Goal: Task Accomplishment & Management: Manage account settings

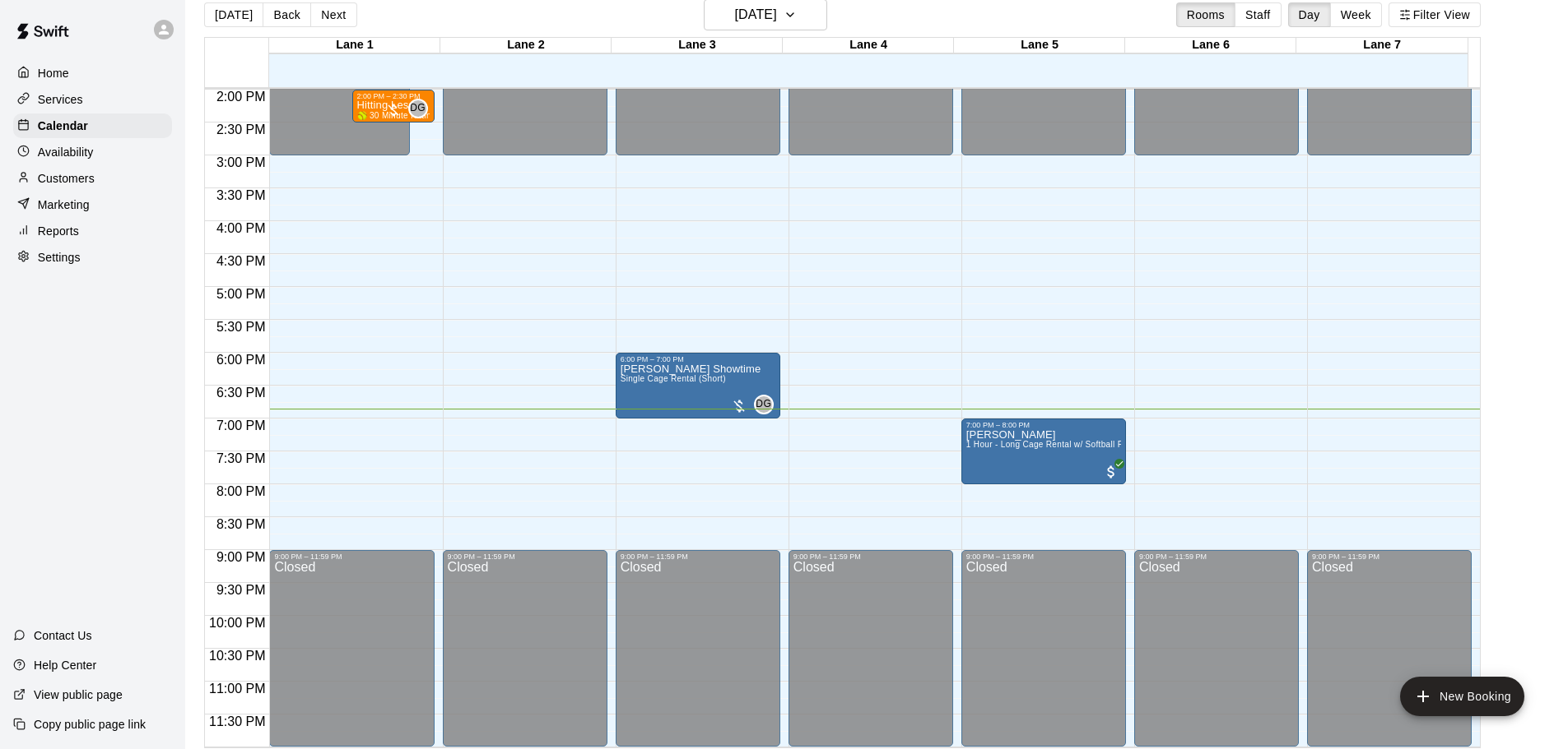
scroll to position [26, 0]
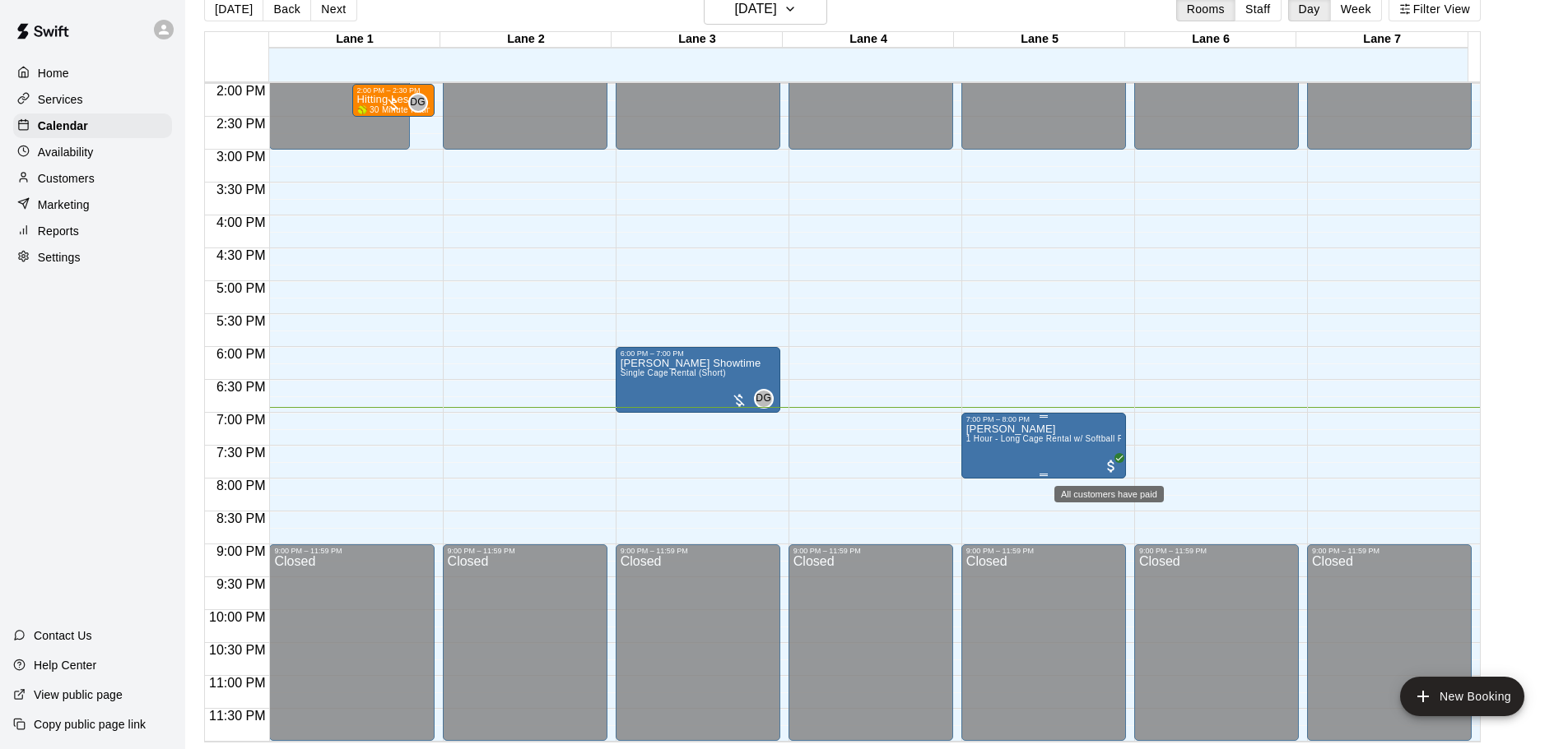
click at [1116, 467] on span "All customers have paid" at bounding box center [1111, 466] width 17 height 17
click at [1541, 376] on div at bounding box center [790, 374] width 1580 height 749
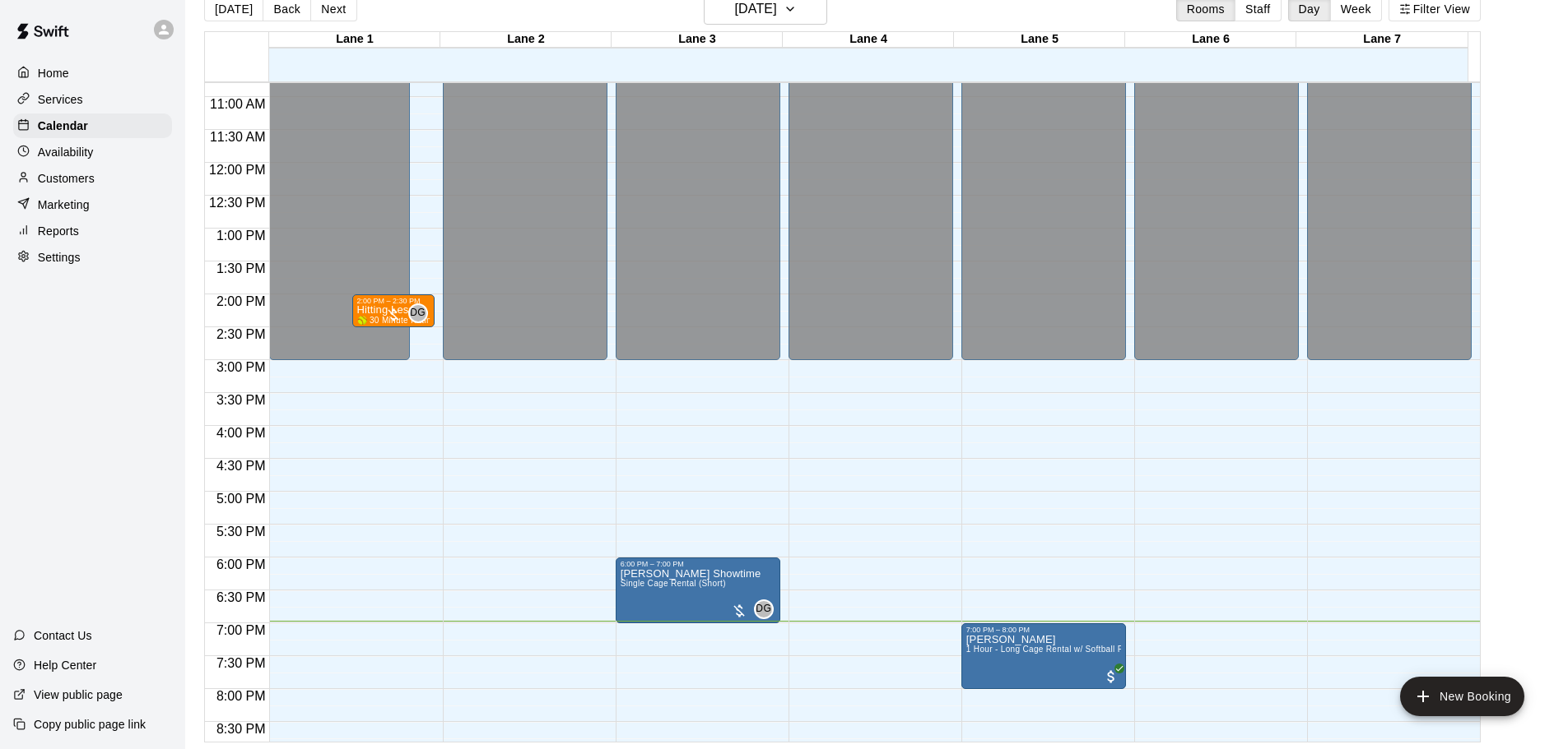
scroll to position [840, 0]
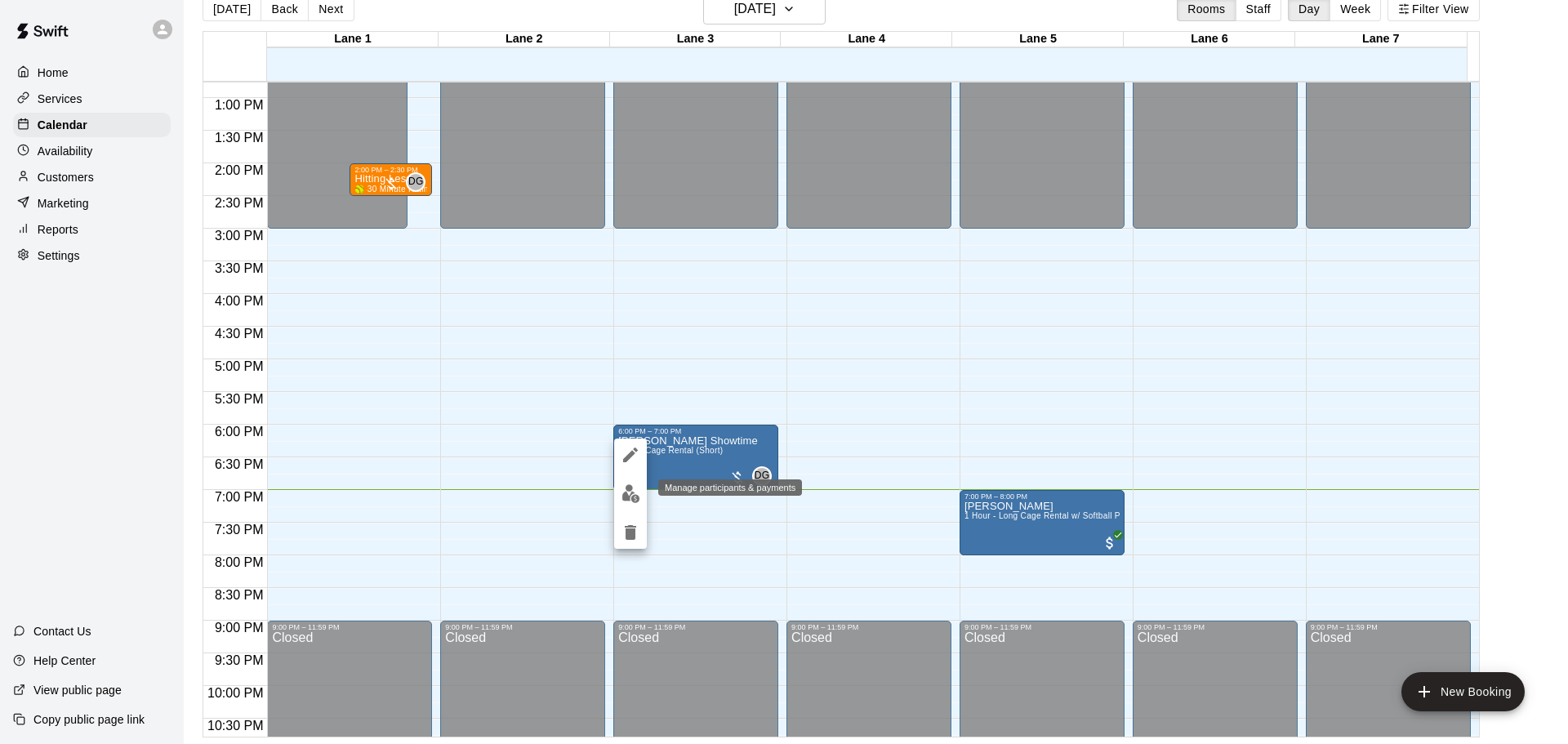
click at [634, 496] on img "edit" at bounding box center [631, 494] width 19 height 19
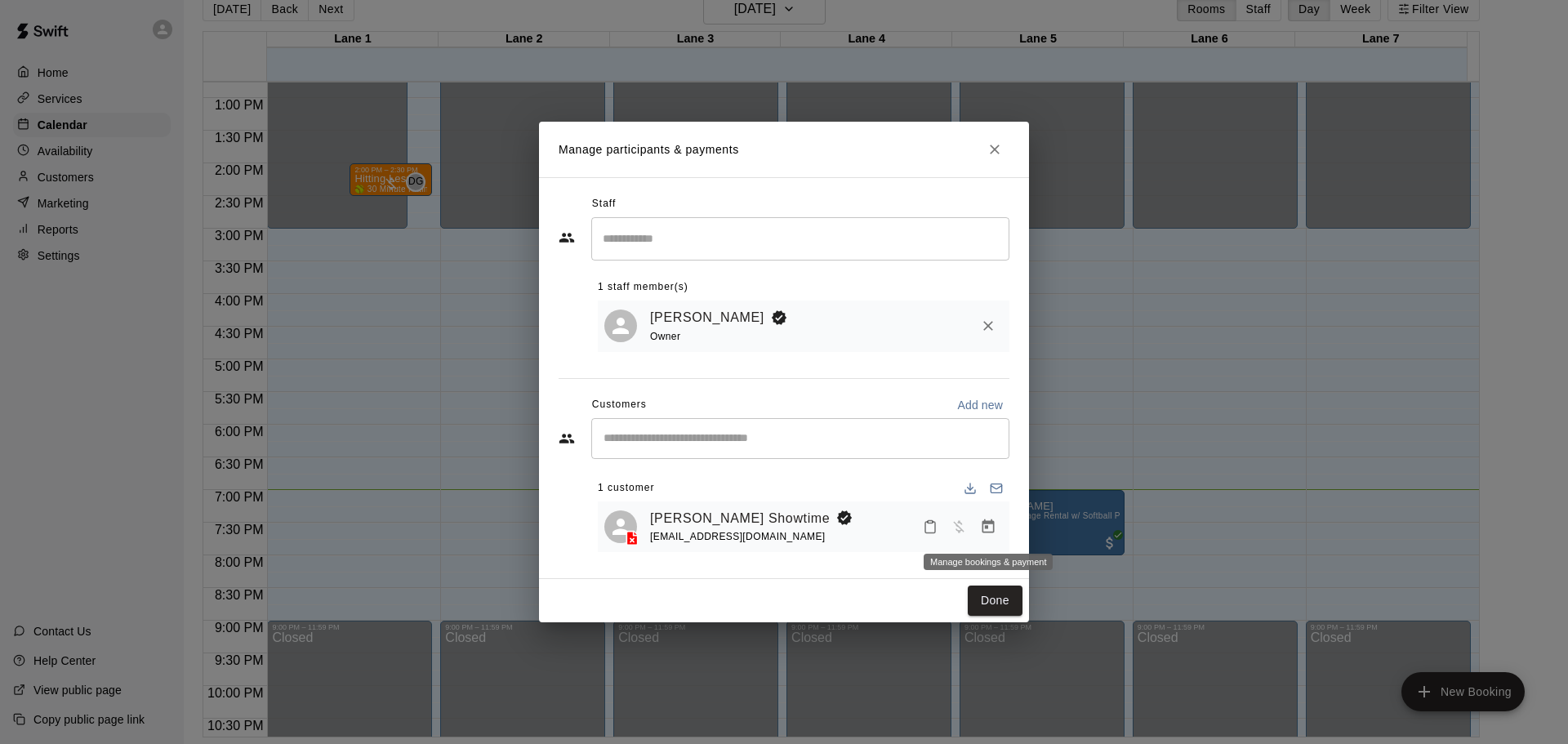
click at [988, 528] on icon "Manage bookings & payment" at bounding box center [988, 526] width 12 height 14
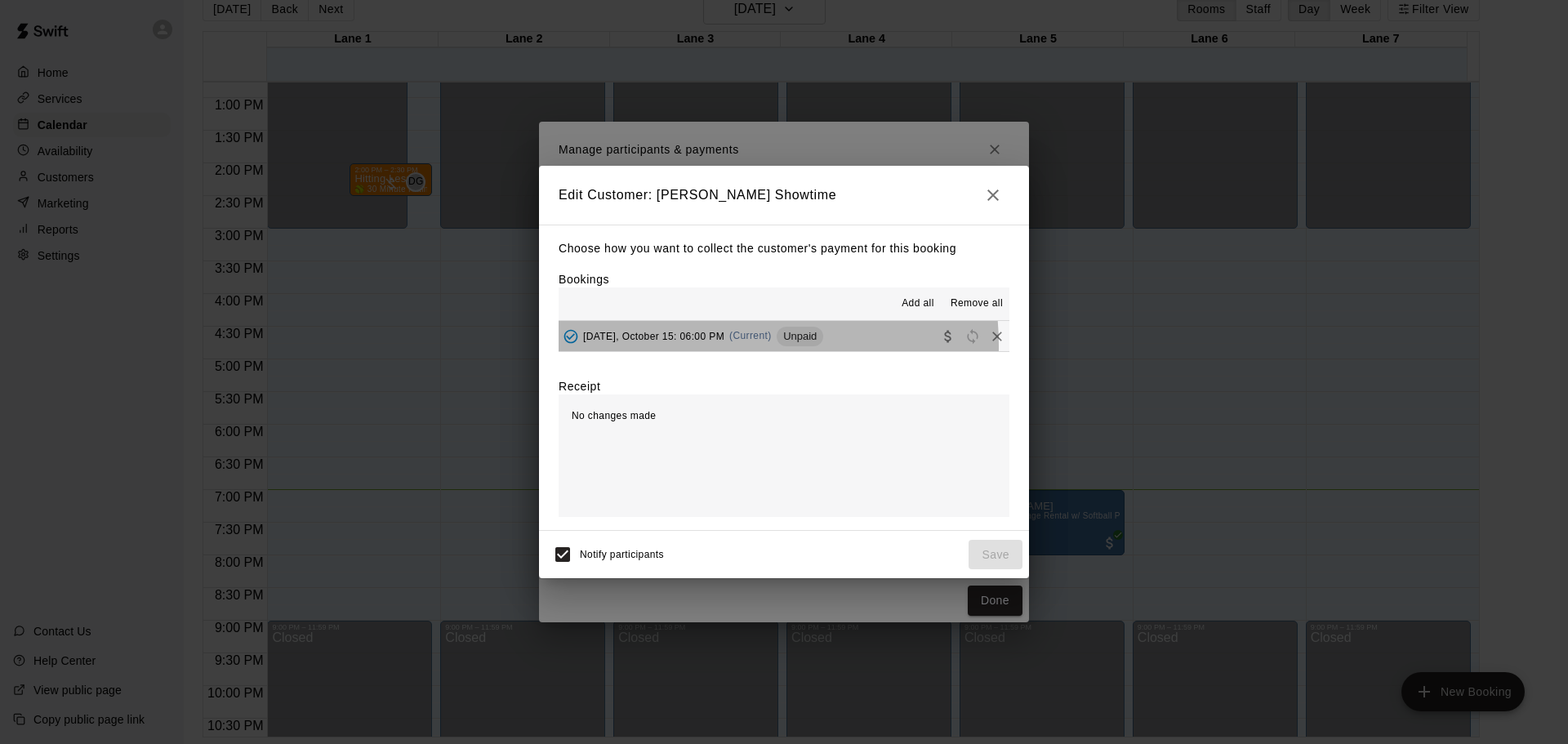
click at [706, 346] on div "[DATE], October 15: 06:00 PM (Current) Unpaid" at bounding box center [690, 336] width 264 height 24
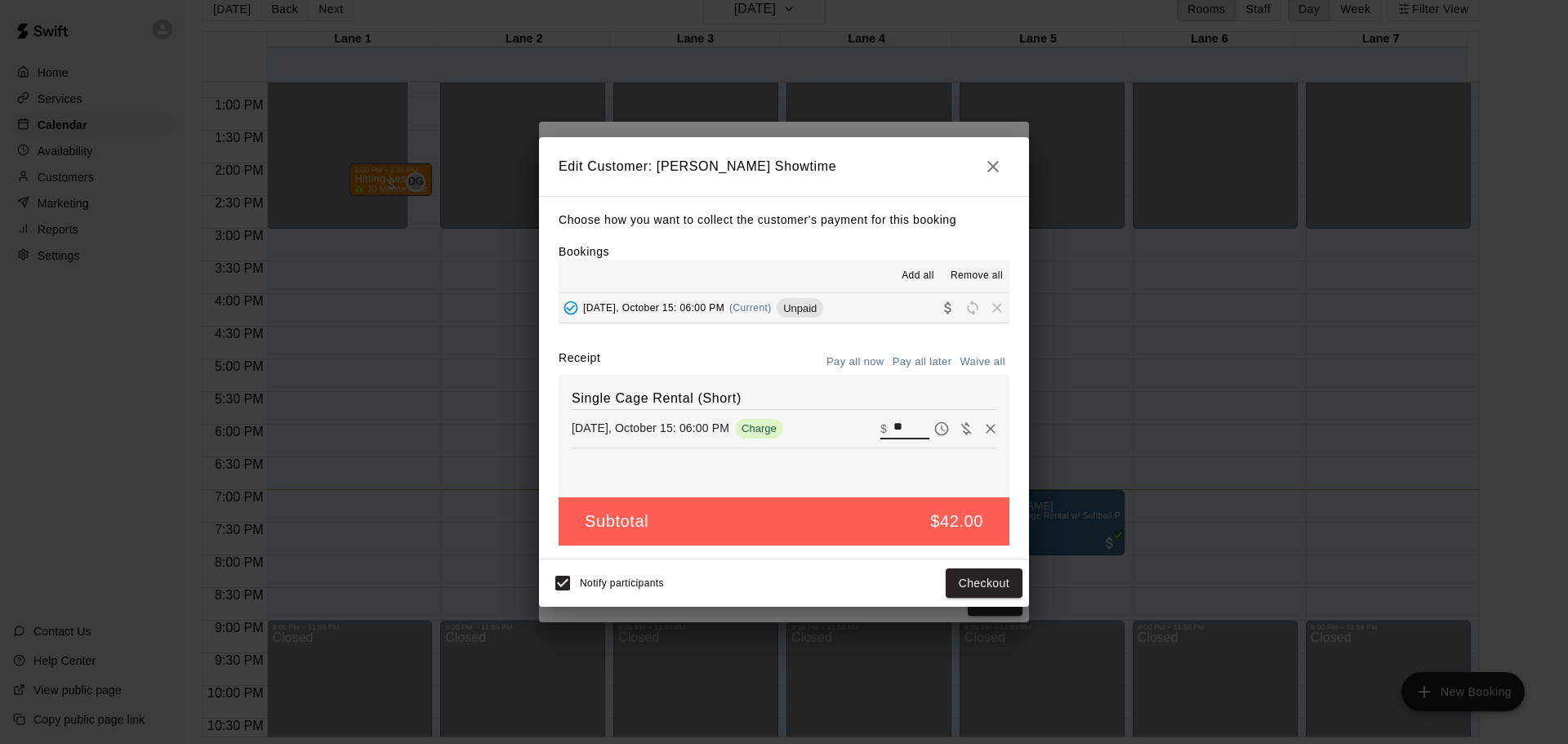
drag, startPoint x: 897, startPoint y: 427, endPoint x: 742, endPoint y: 438, distance: 155.4
click at [742, 438] on div "[DATE], October 15: 06:00 PM Charge ​ $ **" at bounding box center [784, 429] width 425 height 24
type input "*"
click at [996, 162] on icon "button" at bounding box center [992, 166] width 11 height 11
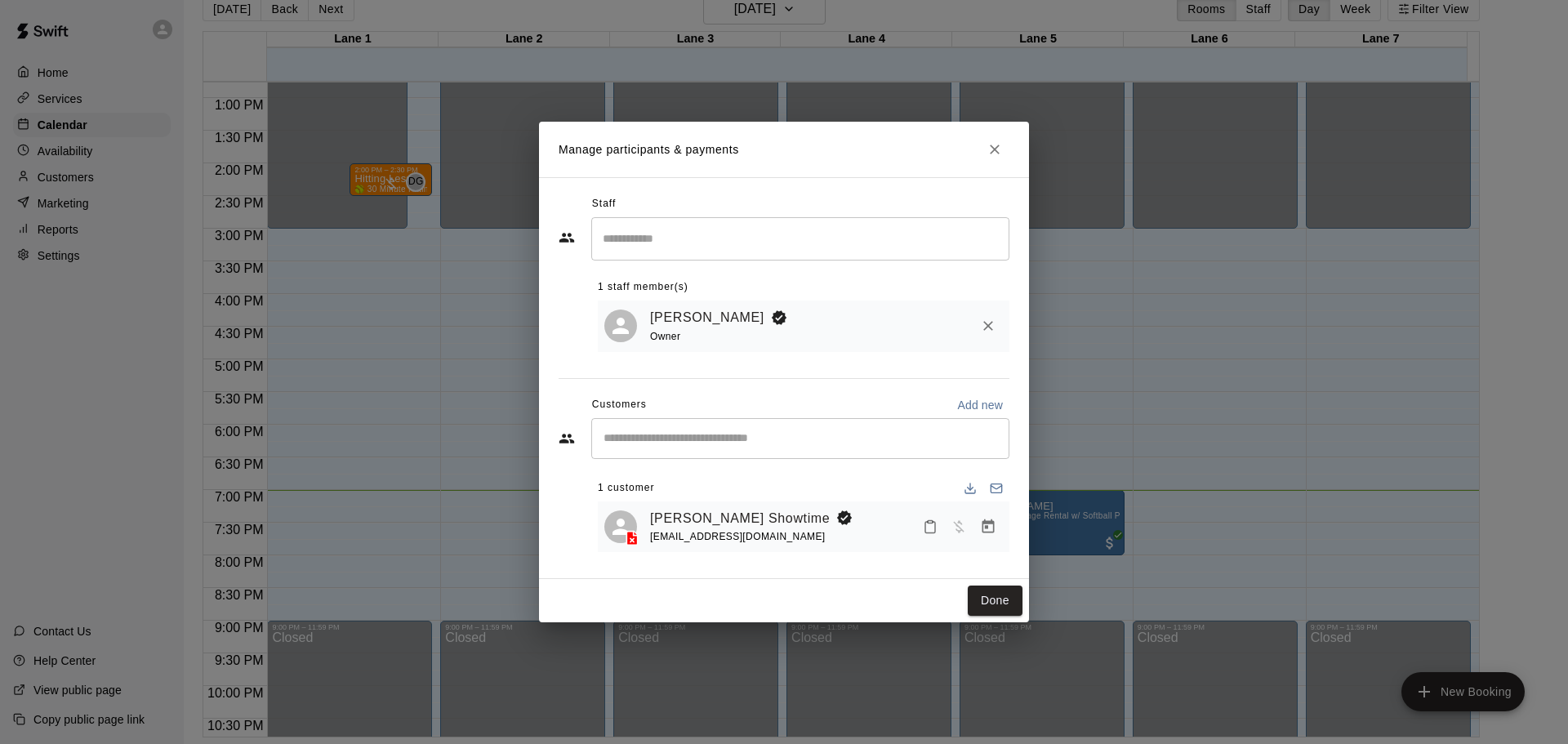
click at [992, 531] on icon "Manage bookings & payment" at bounding box center [988, 526] width 16 height 16
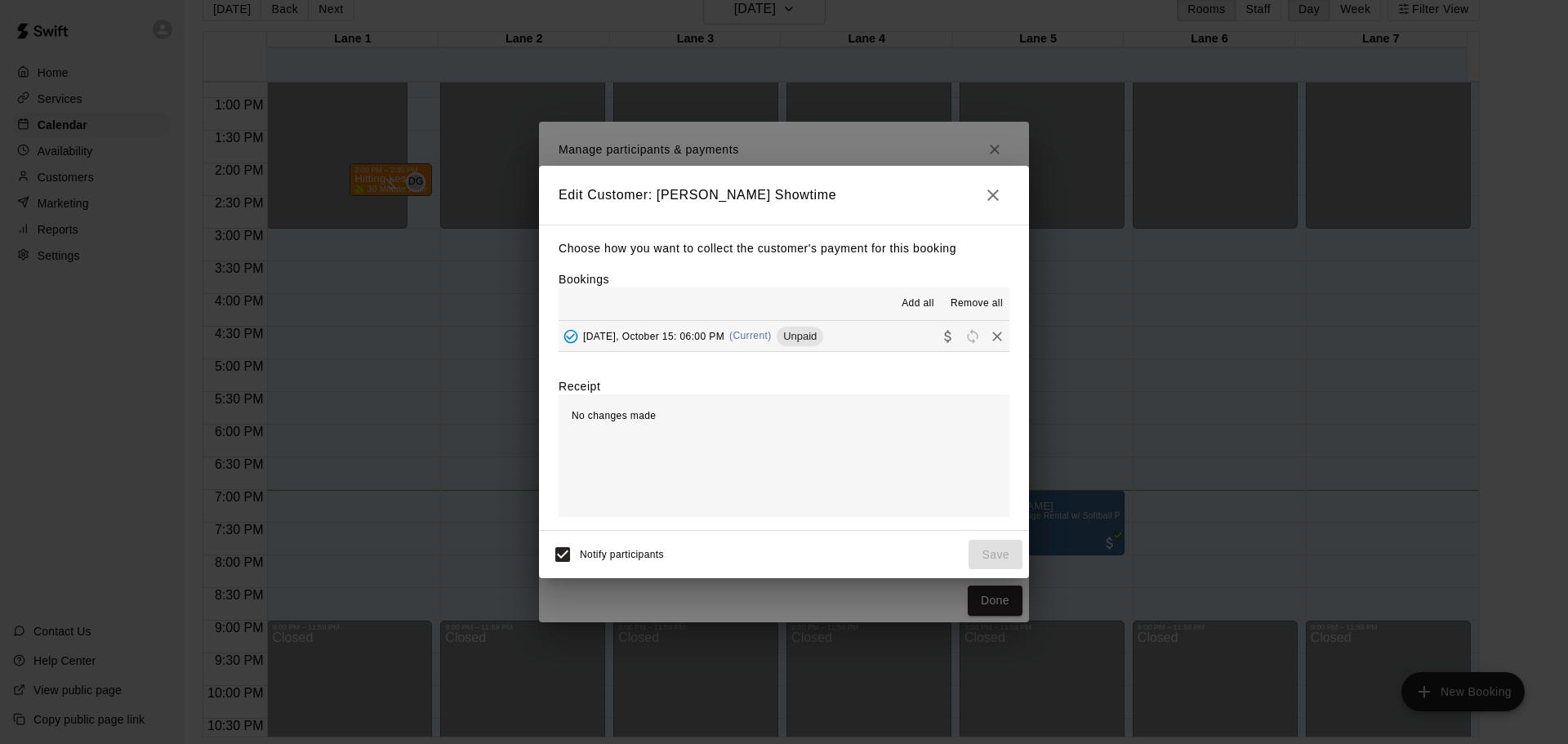
click at [743, 349] on div "[DATE], October 15: 06:00 PM (Current) Unpaid" at bounding box center [690, 336] width 264 height 24
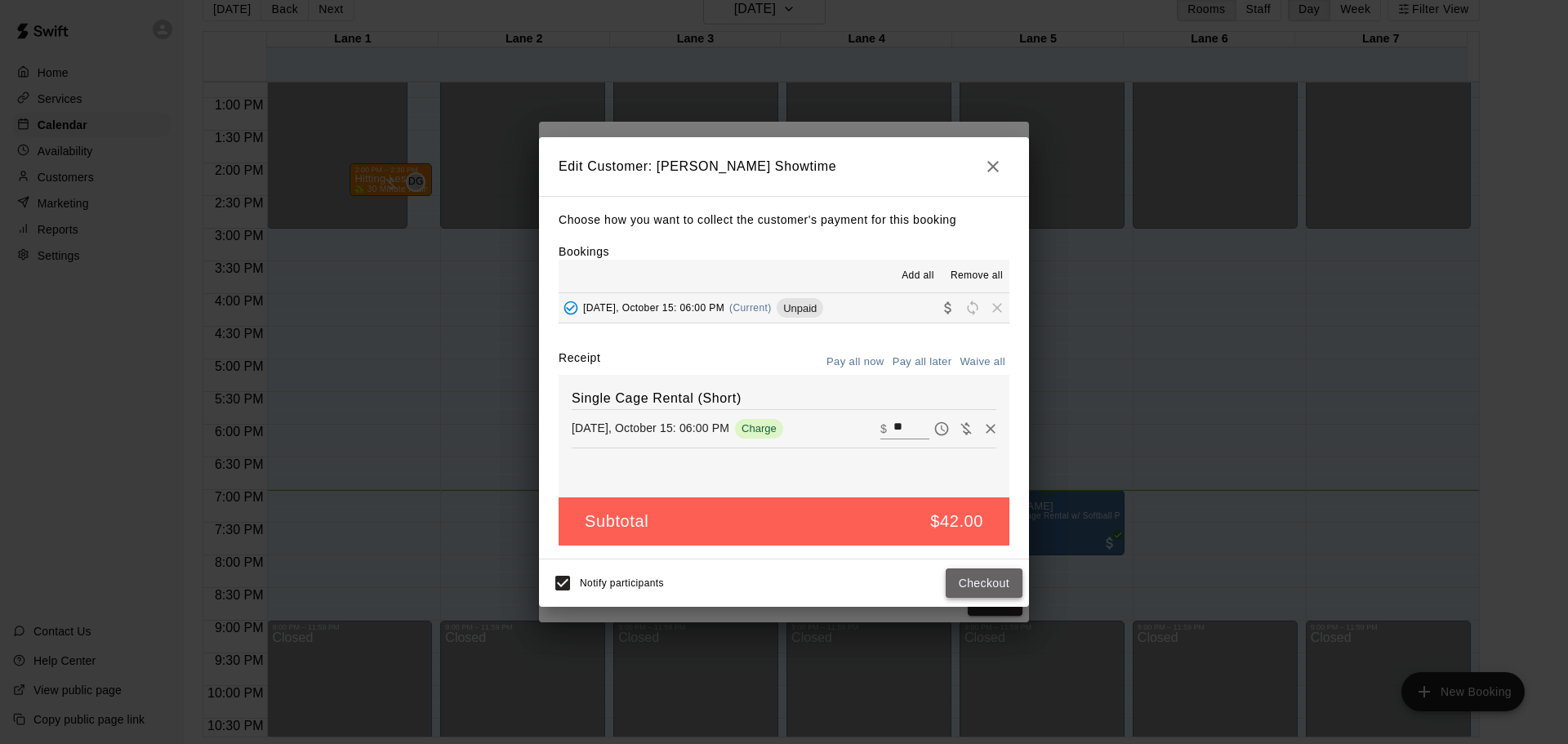
click at [970, 584] on button "Checkout" at bounding box center [984, 584] width 77 height 30
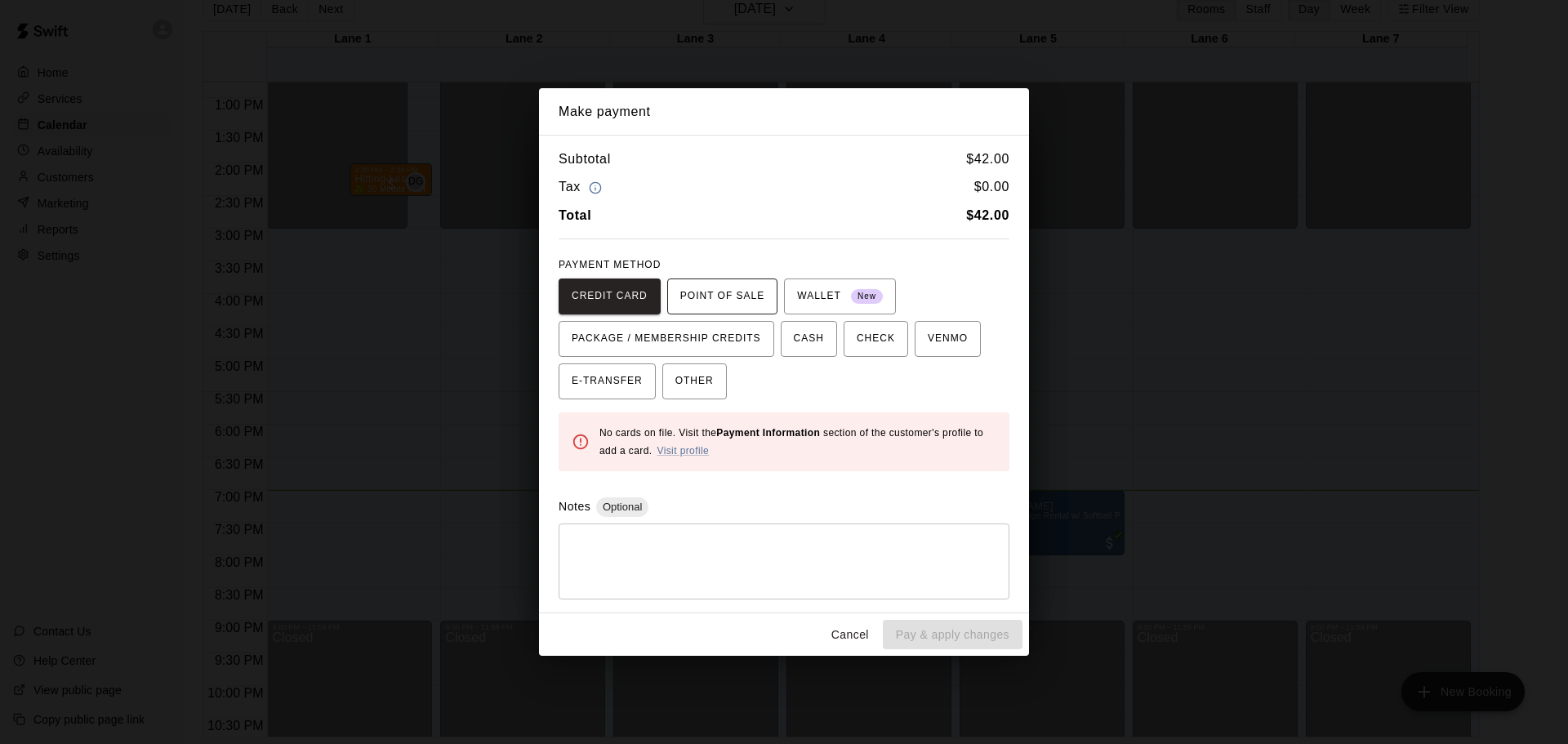
click at [744, 284] on span "POINT OF SALE" at bounding box center [722, 297] width 84 height 26
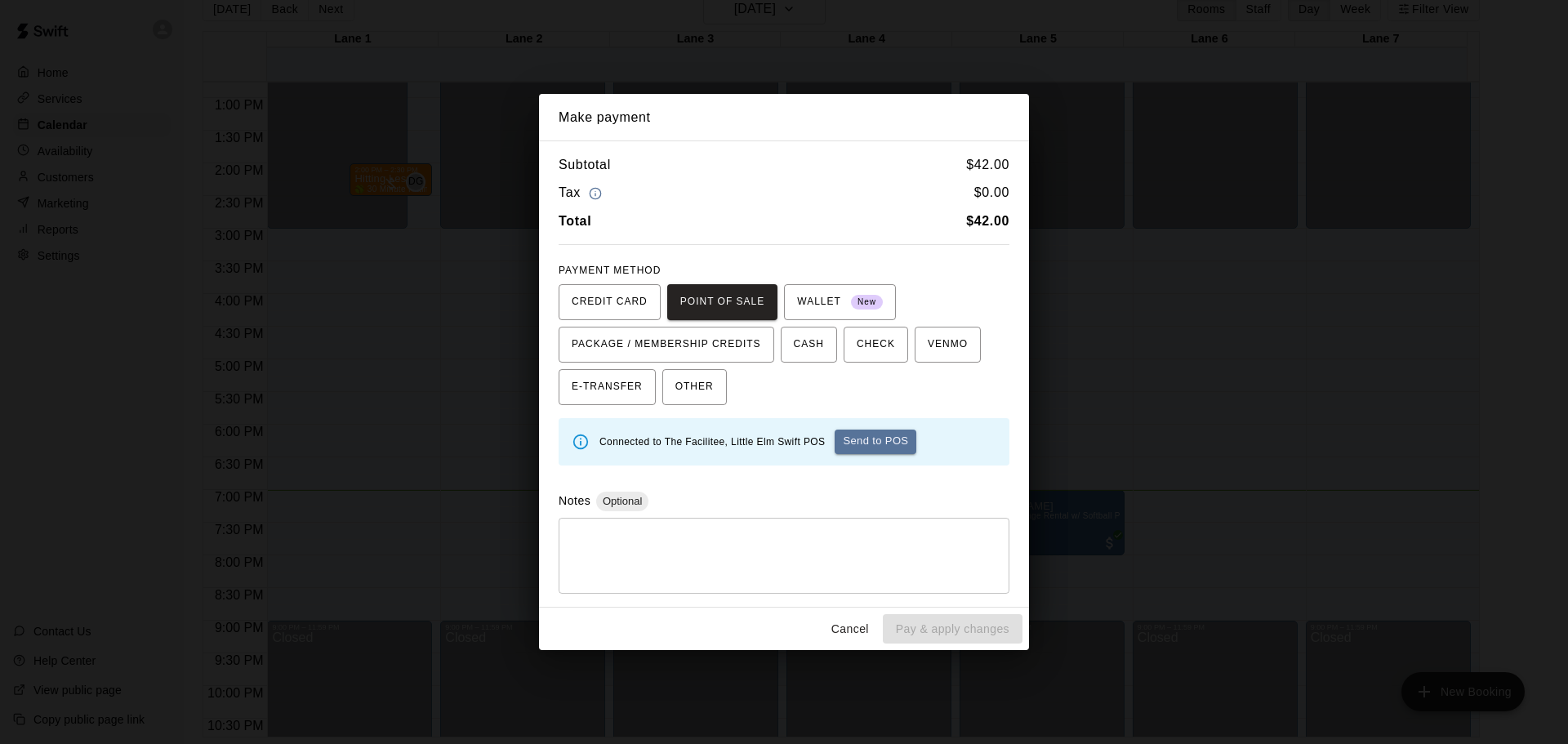
click at [895, 447] on button "Send to POS" at bounding box center [875, 442] width 81 height 24
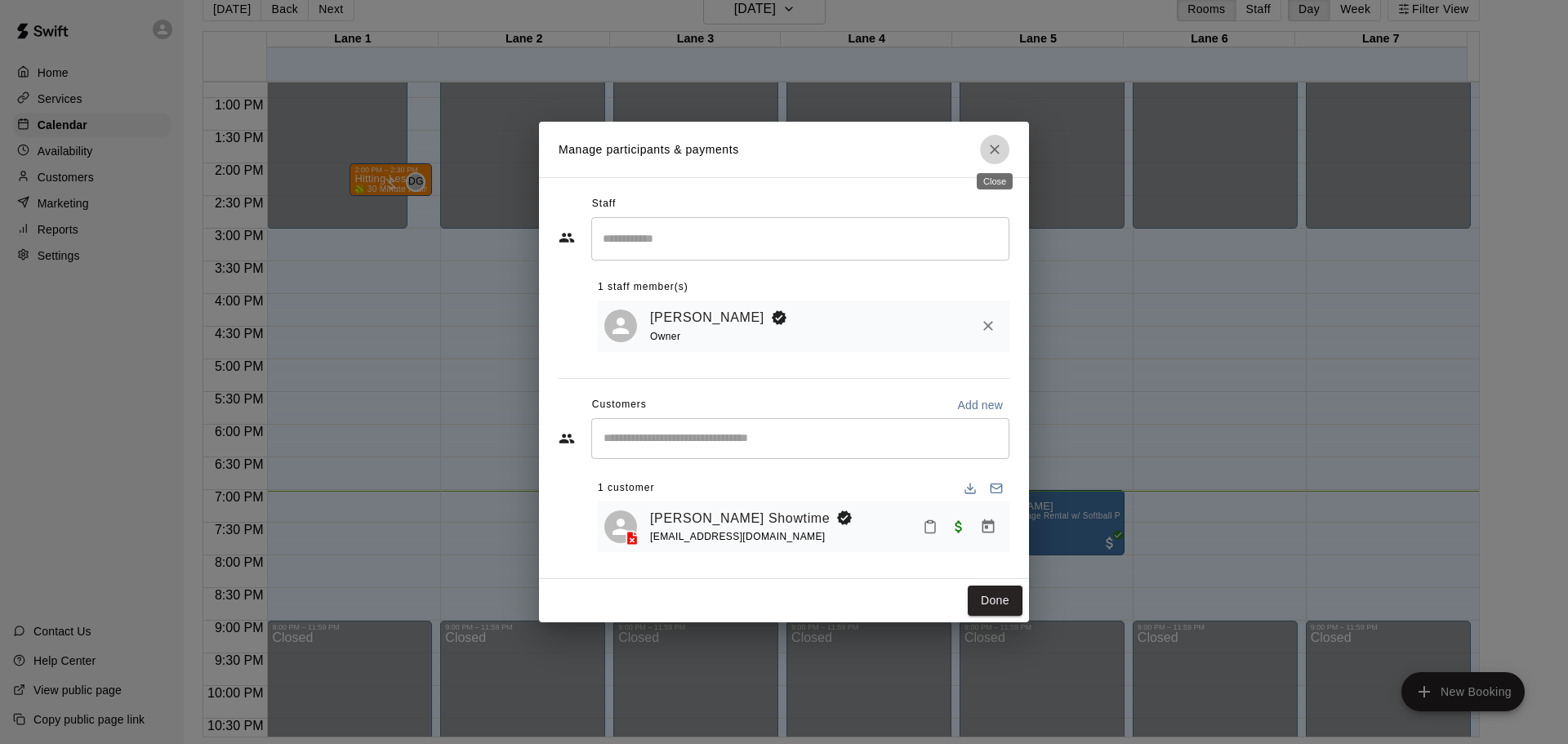
click at [986, 153] on icon "Close" at bounding box center [994, 149] width 16 height 16
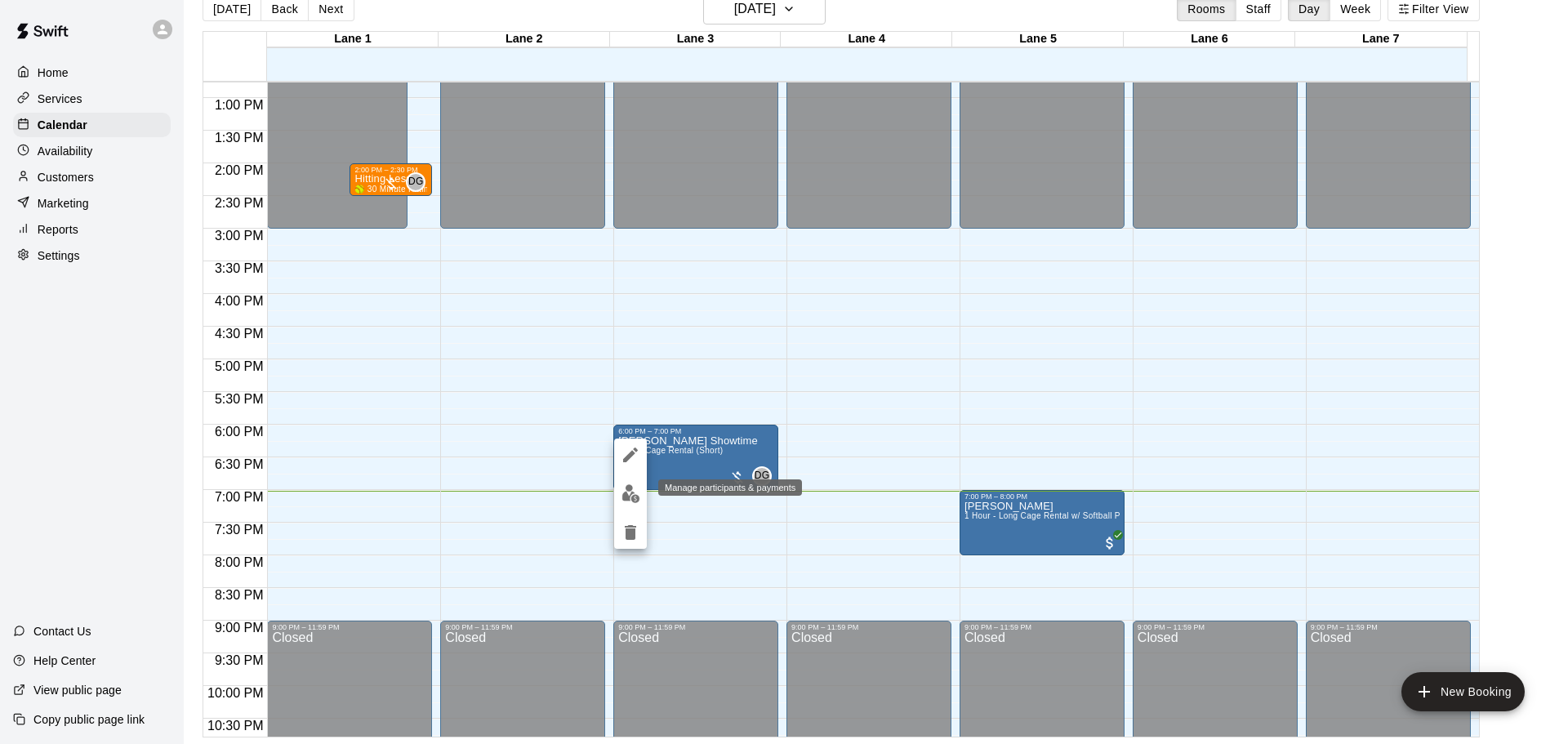
click at [632, 502] on img "edit" at bounding box center [631, 494] width 19 height 19
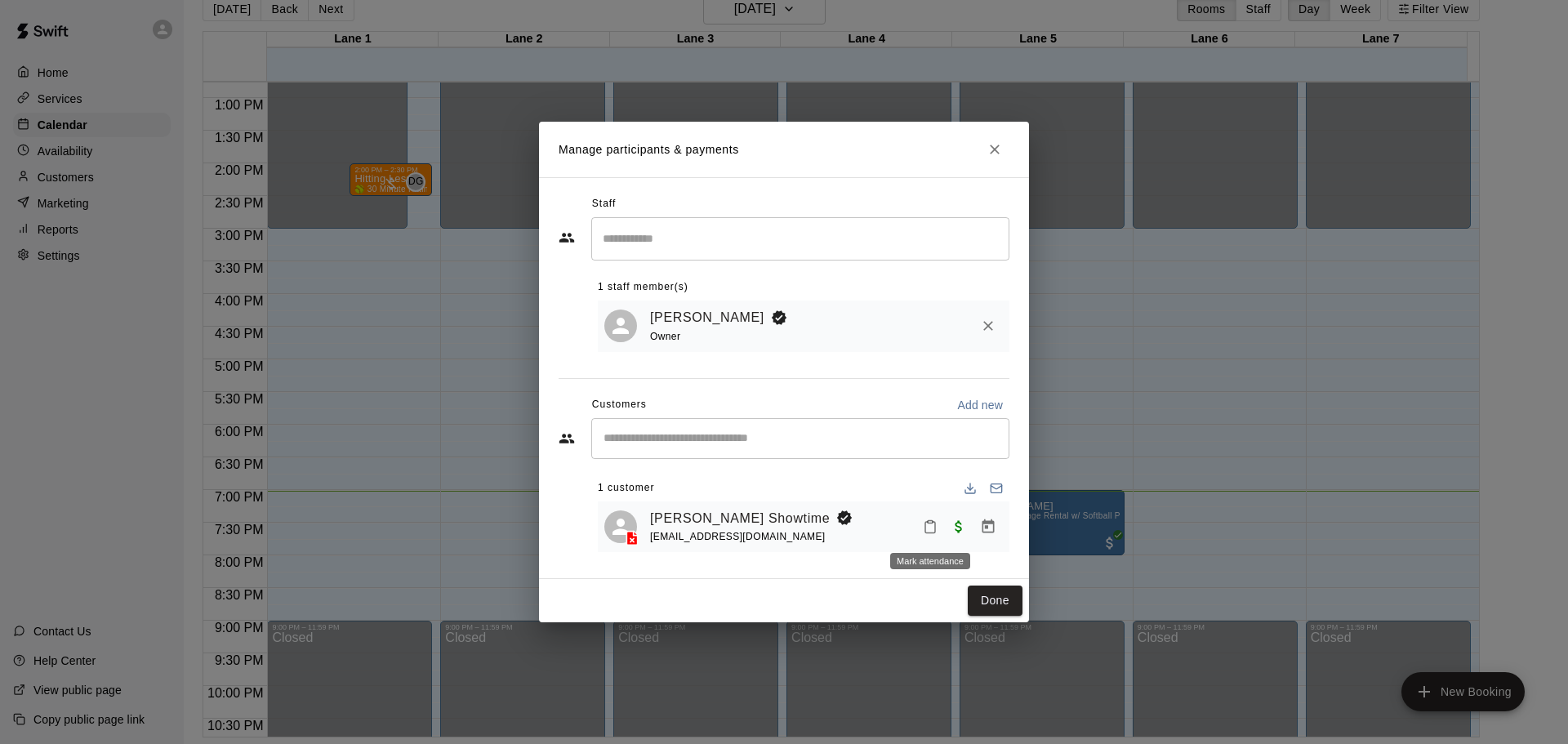
click at [931, 528] on icon "Mark attendance" at bounding box center [930, 526] width 15 height 15
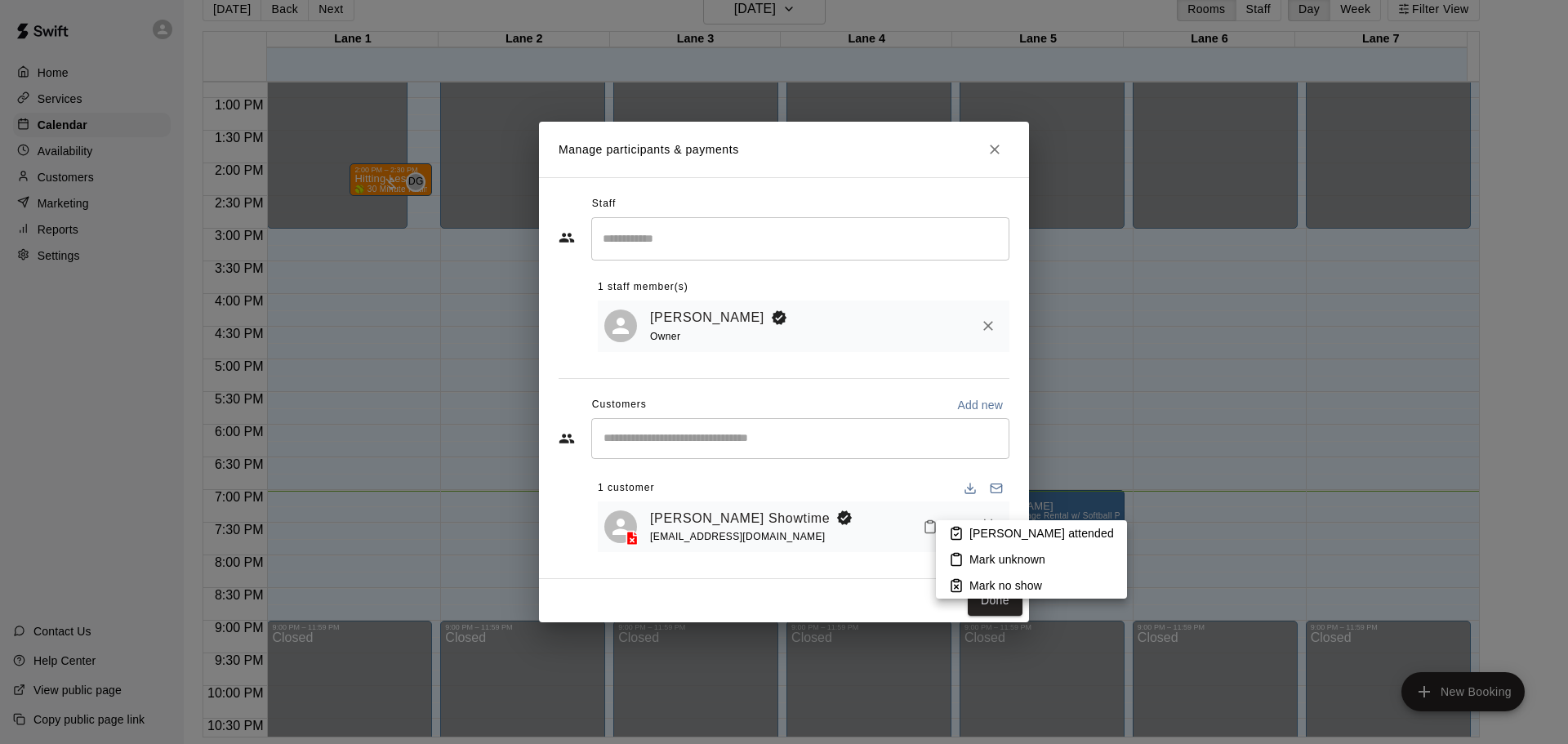
click at [1003, 534] on p "[PERSON_NAME] attended" at bounding box center [1041, 533] width 145 height 16
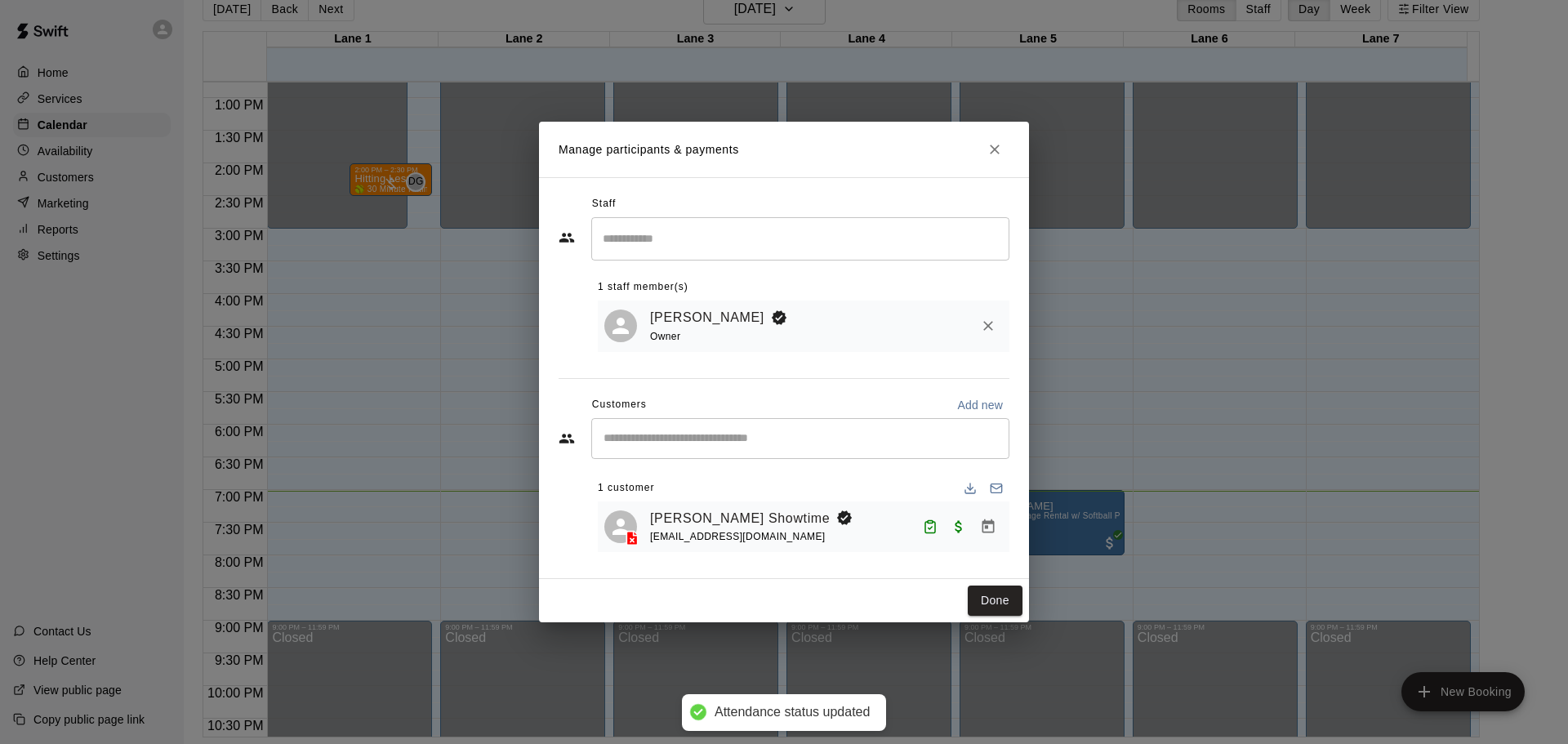
drag, startPoint x: 1002, startPoint y: 608, endPoint x: 1107, endPoint y: 575, distance: 110.1
click at [1003, 608] on button "Done" at bounding box center [995, 601] width 55 height 30
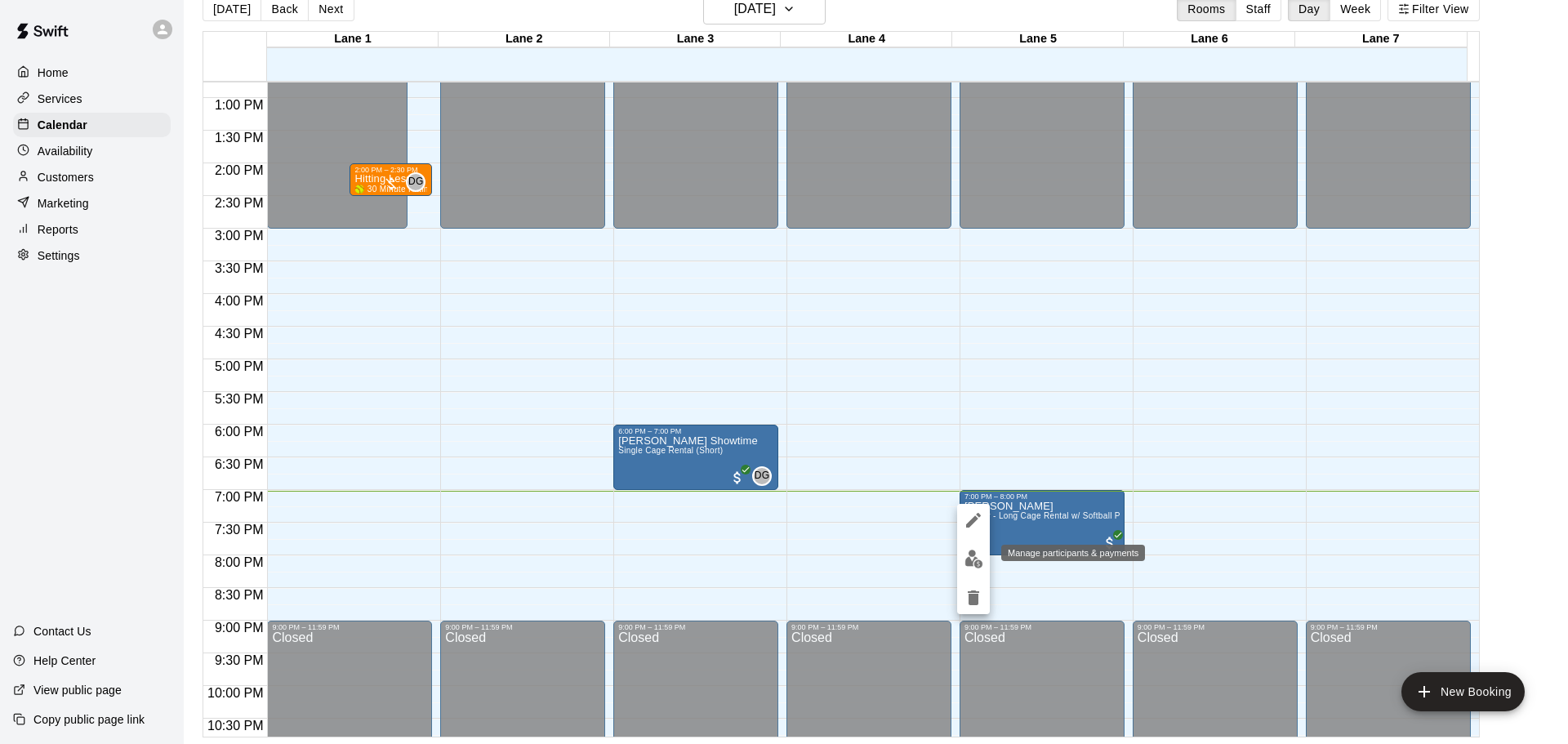
click at [968, 557] on img "edit" at bounding box center [974, 559] width 19 height 19
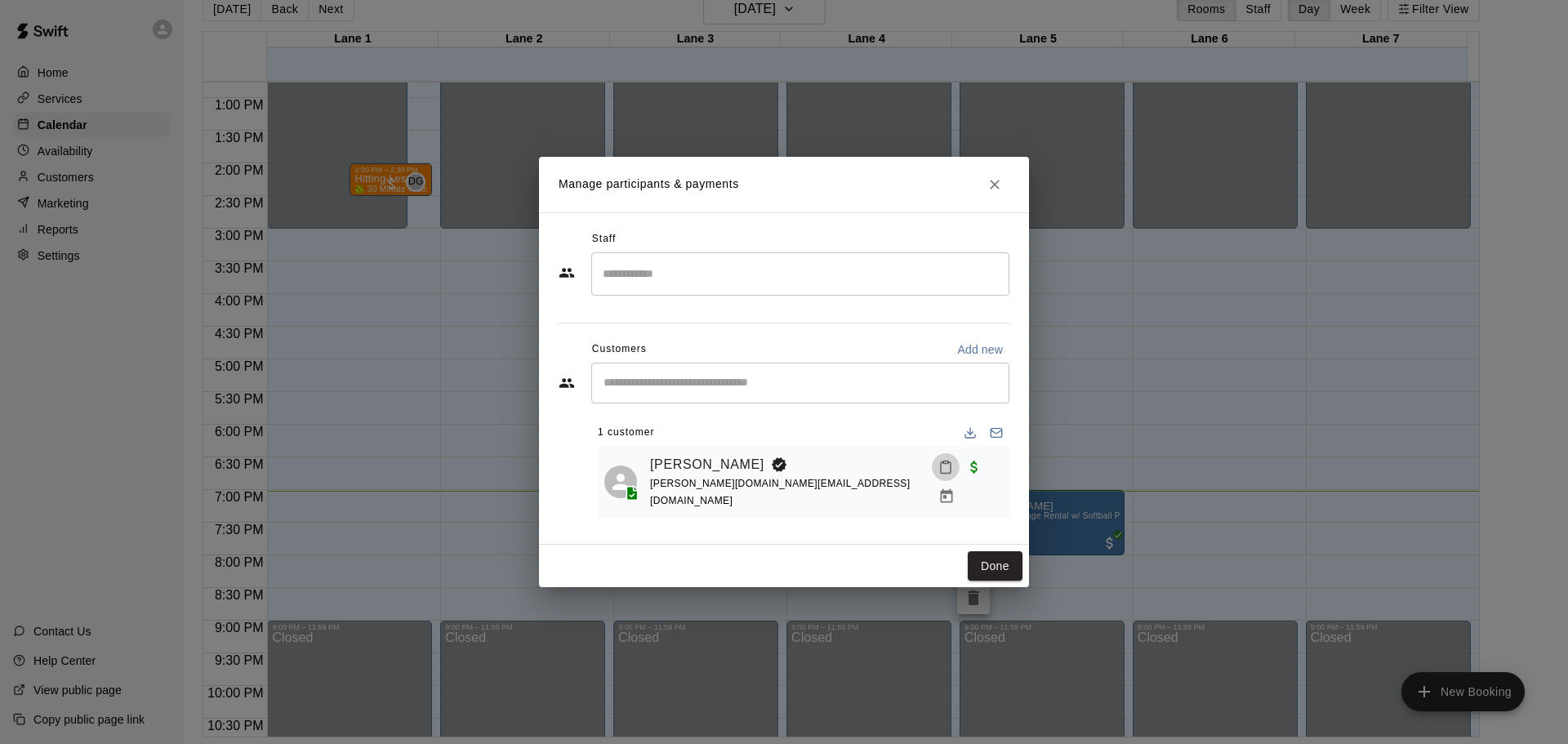
click at [940, 473] on icon "Mark attendance" at bounding box center [945, 467] width 10 height 11
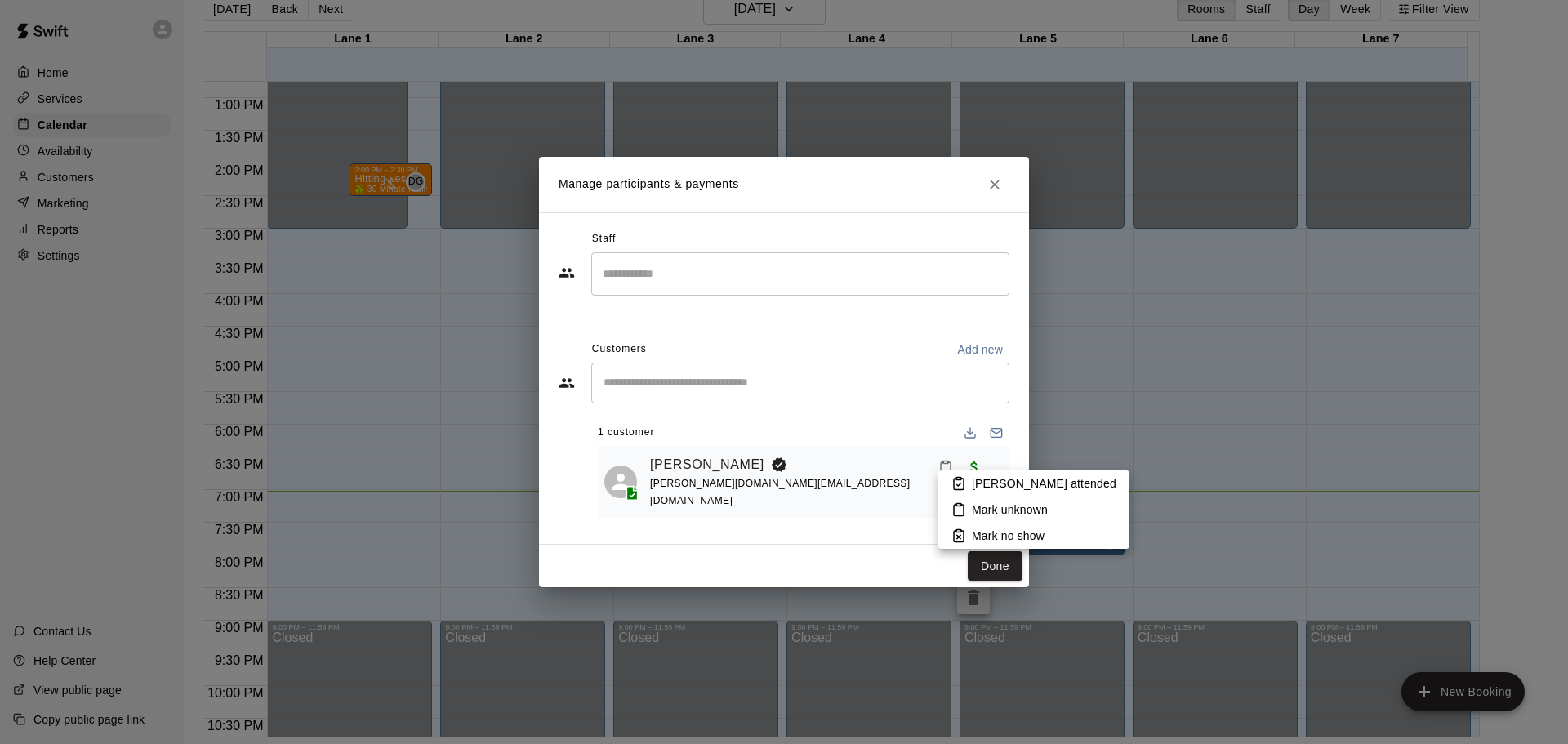
click at [956, 484] on icon at bounding box center [959, 483] width 15 height 15
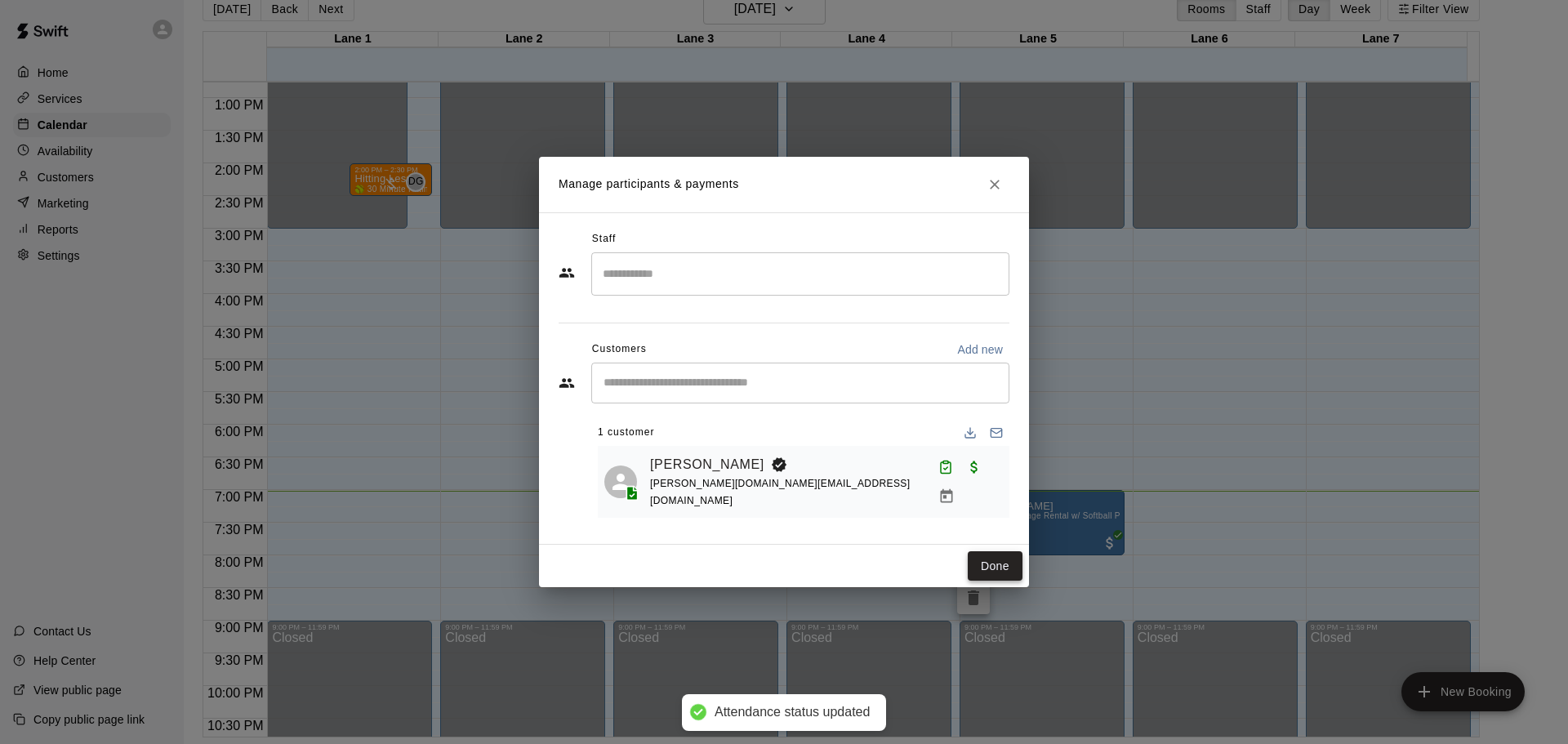
click at [997, 558] on button "Done" at bounding box center [995, 566] width 55 height 30
